Goal: Task Accomplishment & Management: Manage account settings

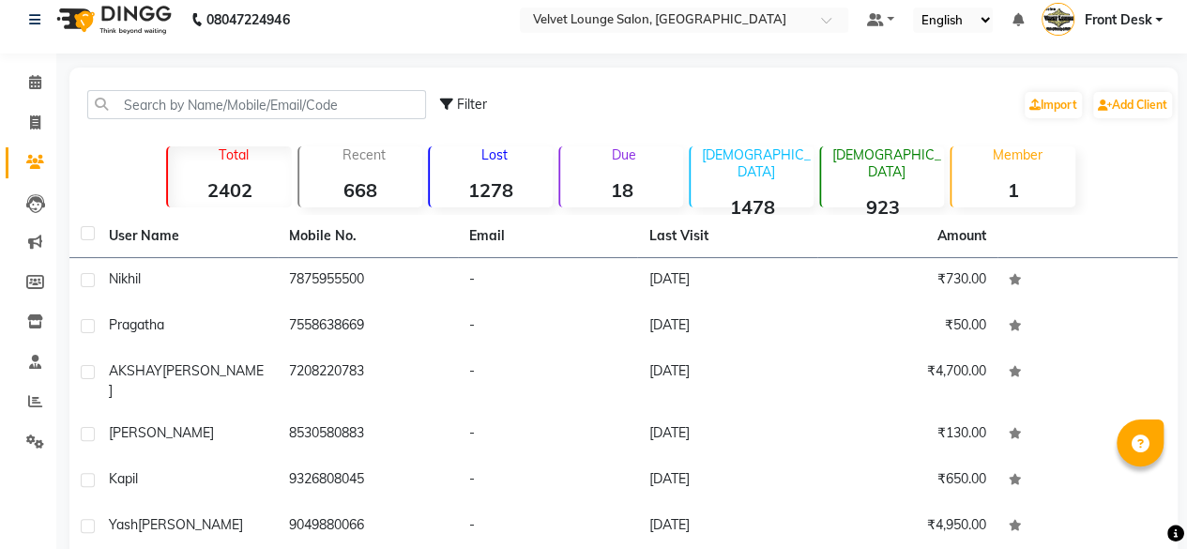
click at [1130, 10] on span "Front Desk" at bounding box center [1118, 20] width 68 height 20
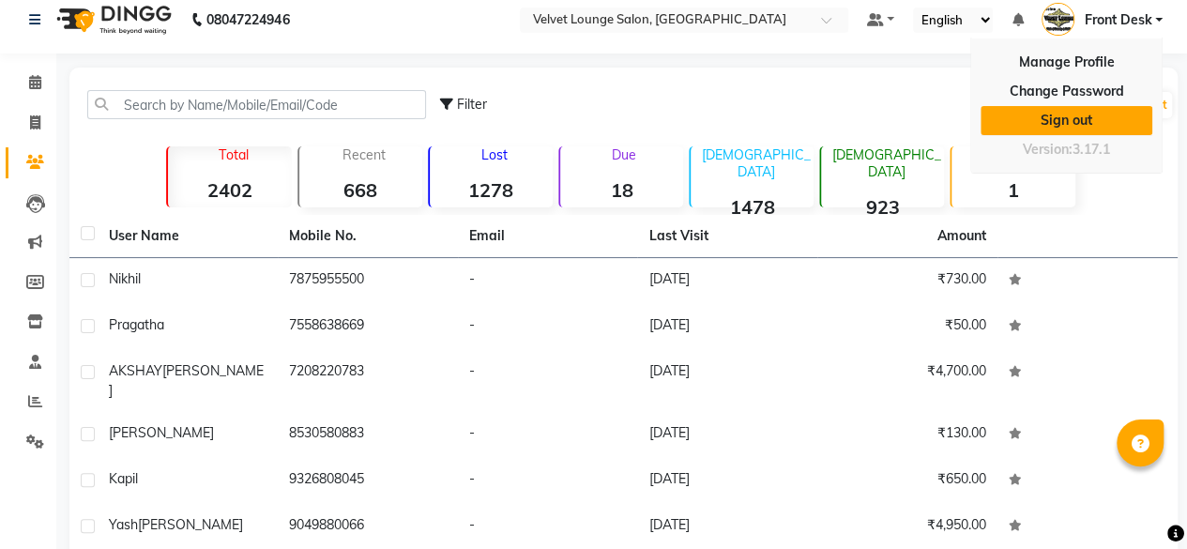
click at [1043, 129] on link "Sign out" at bounding box center [1066, 120] width 172 height 29
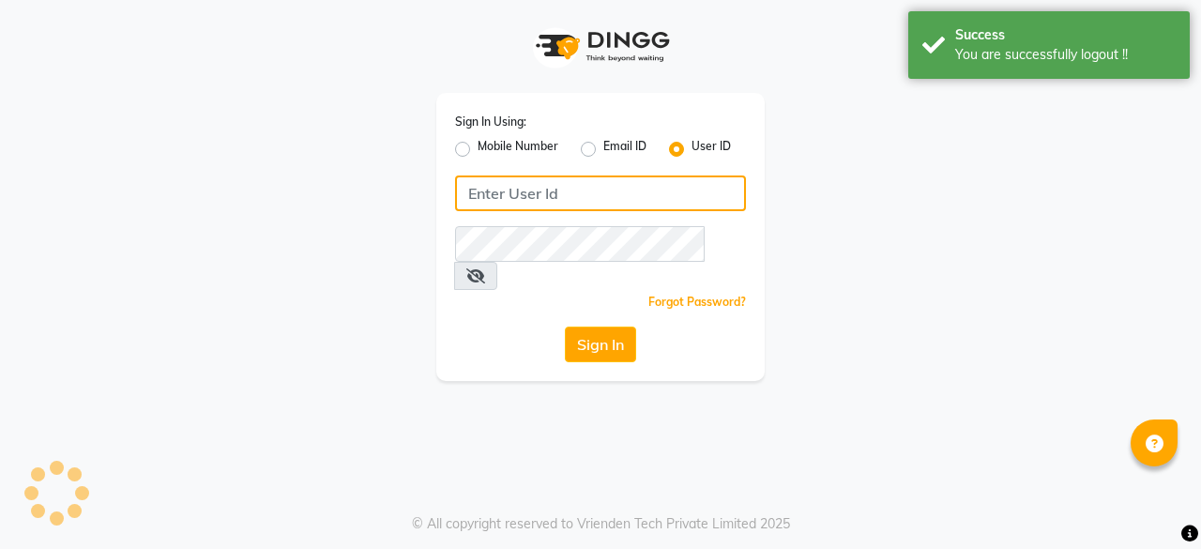
type input "7400009327"
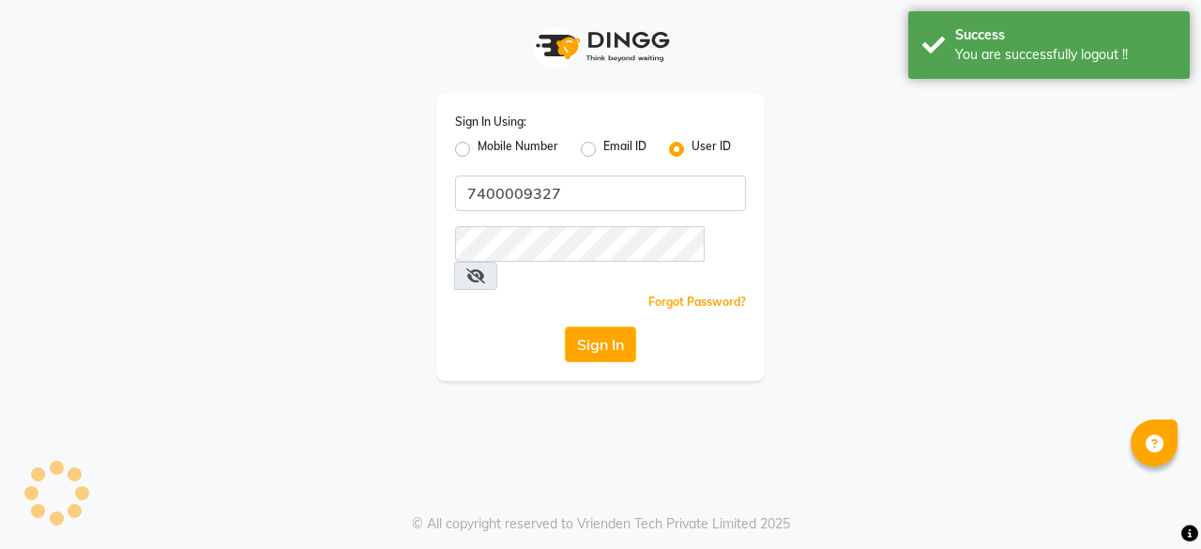
click at [1043, 129] on div "Sign In Using: Mobile Number Email ID User ID 7400009327 Remember me Forgot Pas…" at bounding box center [601, 190] width 1070 height 381
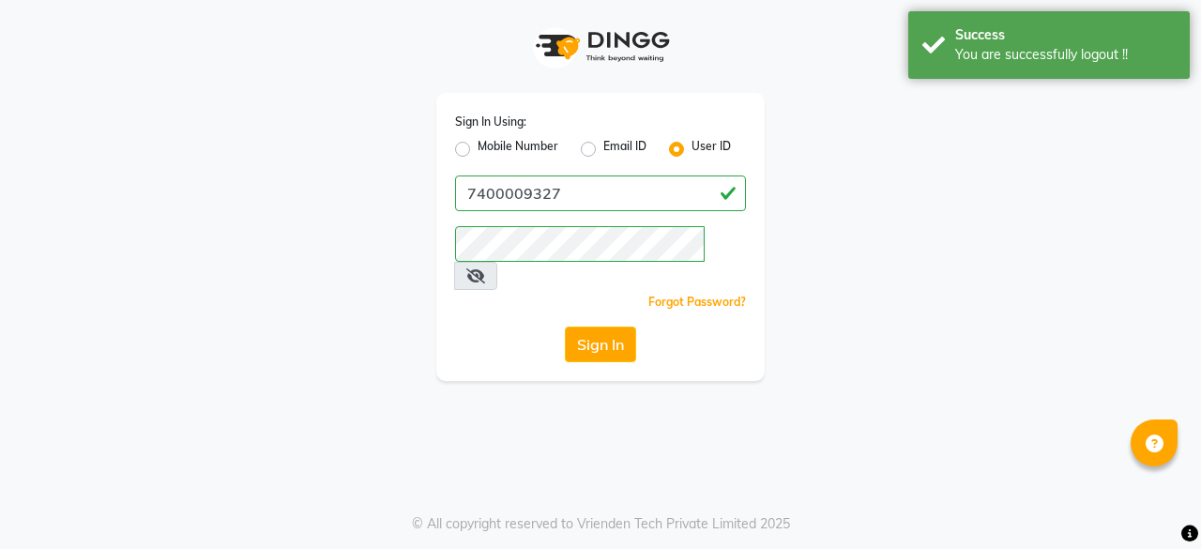
click at [478, 144] on label "Mobile Number" at bounding box center [518, 149] width 81 height 23
click at [478, 144] on input "Mobile Number" at bounding box center [484, 144] width 12 height 12
radio input "true"
radio input "false"
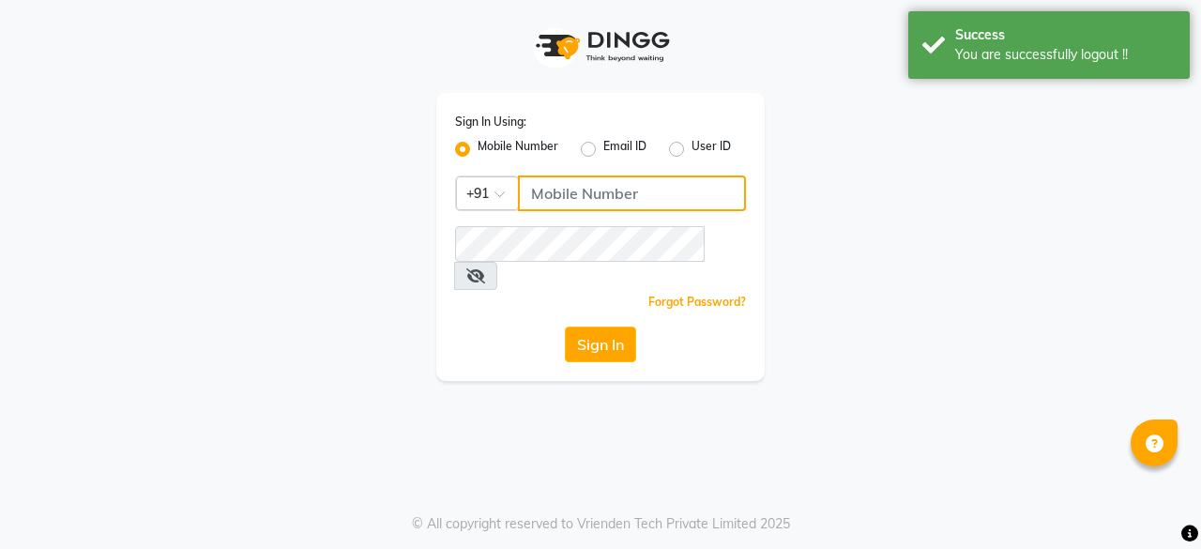
click at [566, 177] on input "Username" at bounding box center [632, 193] width 228 height 36
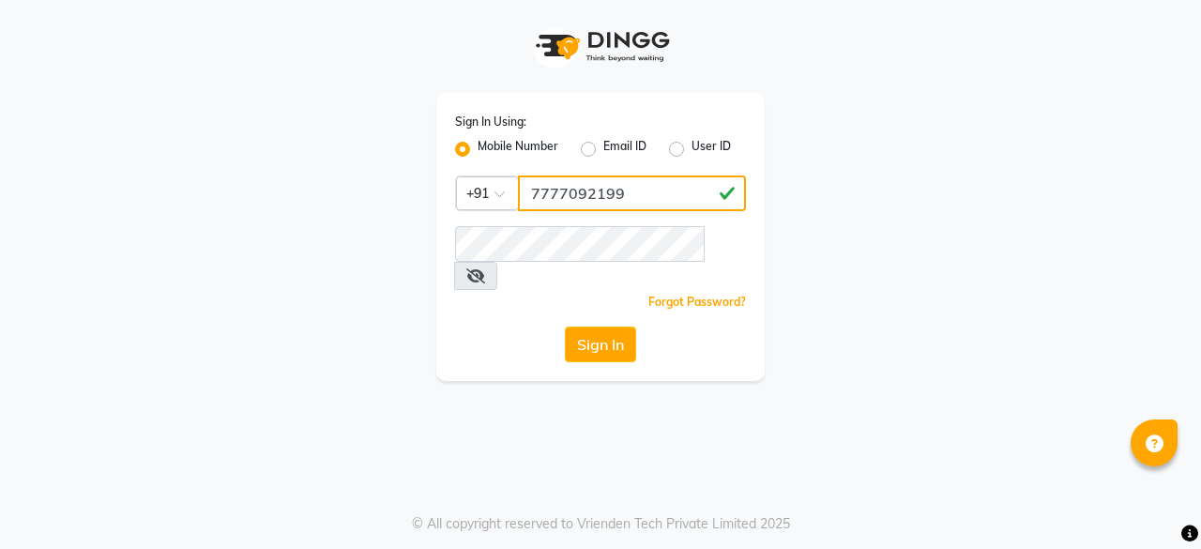
type input "7777092199"
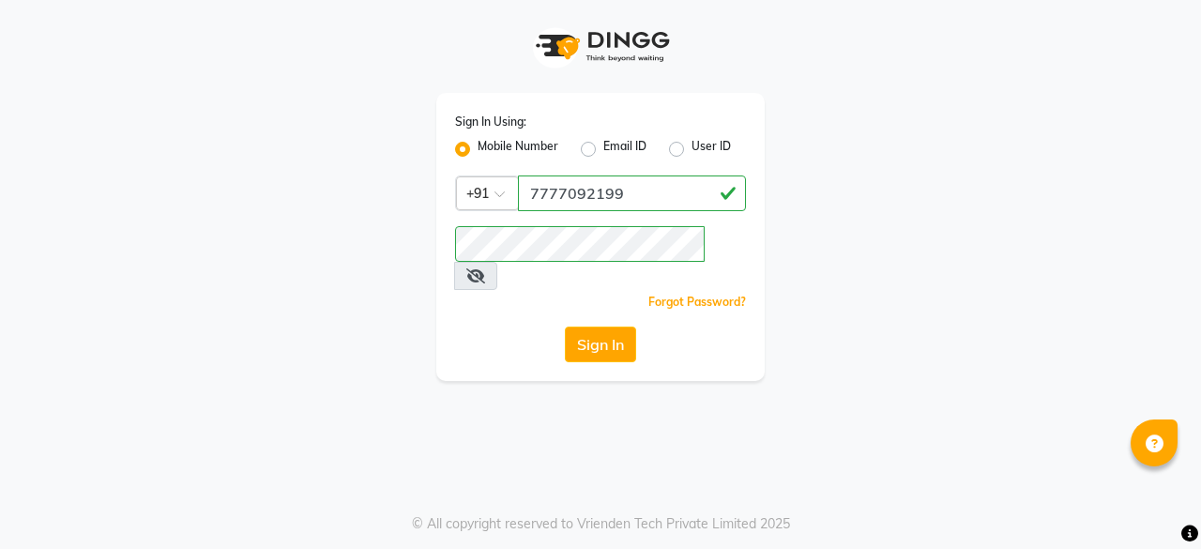
click at [510, 369] on div "Sign In Using: Mobile Number Email ID User ID Country Code × [PHONE_NUMBER] Rem…" at bounding box center [600, 274] width 1201 height 549
click at [612, 326] on button "Sign In" at bounding box center [600, 344] width 71 height 36
